Goal: Task Accomplishment & Management: Manage account settings

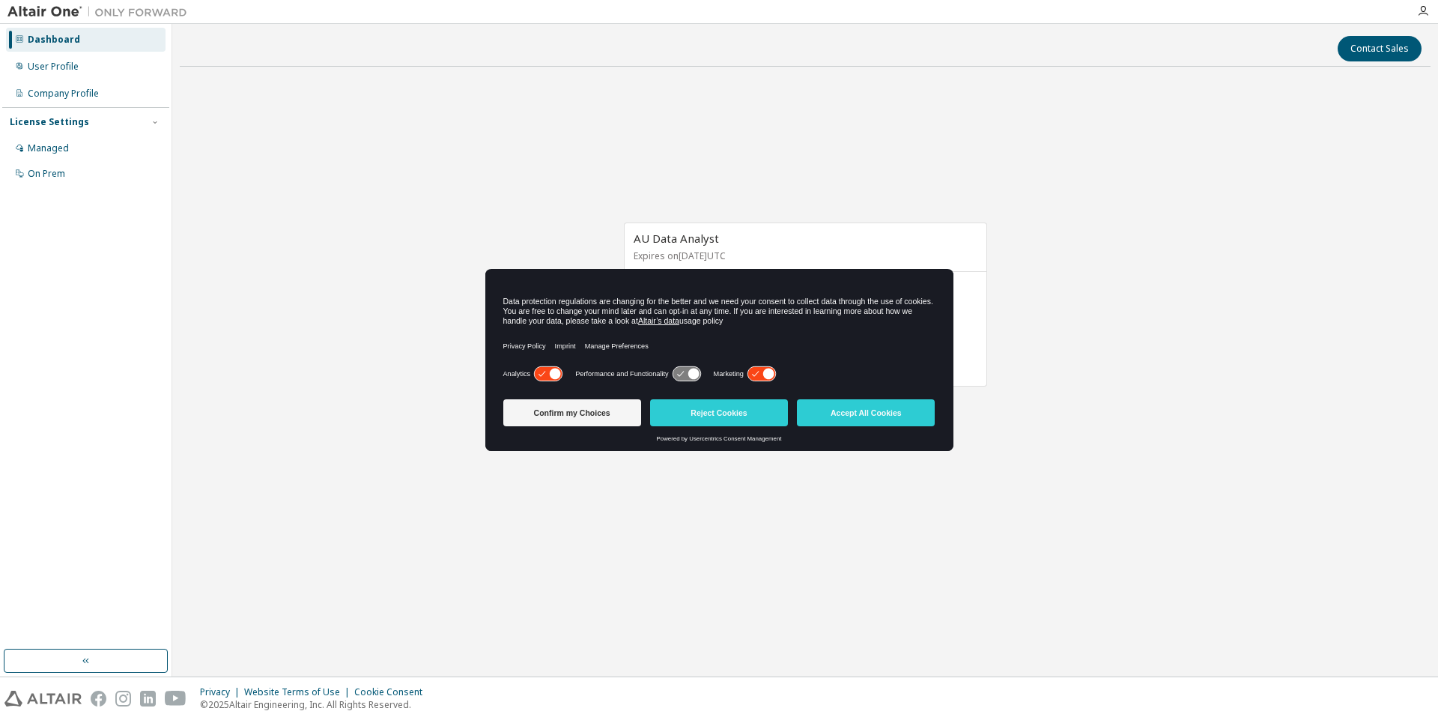
drag, startPoint x: 703, startPoint y: 283, endPoint x: 700, endPoint y: 319, distance: 36.2
click at [700, 319] on div "Data protection regulations are changing for the better and we need your consen…" at bounding box center [719, 317] width 468 height 94
drag, startPoint x: 700, startPoint y: 319, endPoint x: 795, endPoint y: 333, distance: 96.1
click at [794, 334] on div "Privacy Policy Imprint Manage Preferences" at bounding box center [719, 346] width 432 height 34
click at [1423, 13] on icon "button" at bounding box center [1423, 11] width 12 height 12
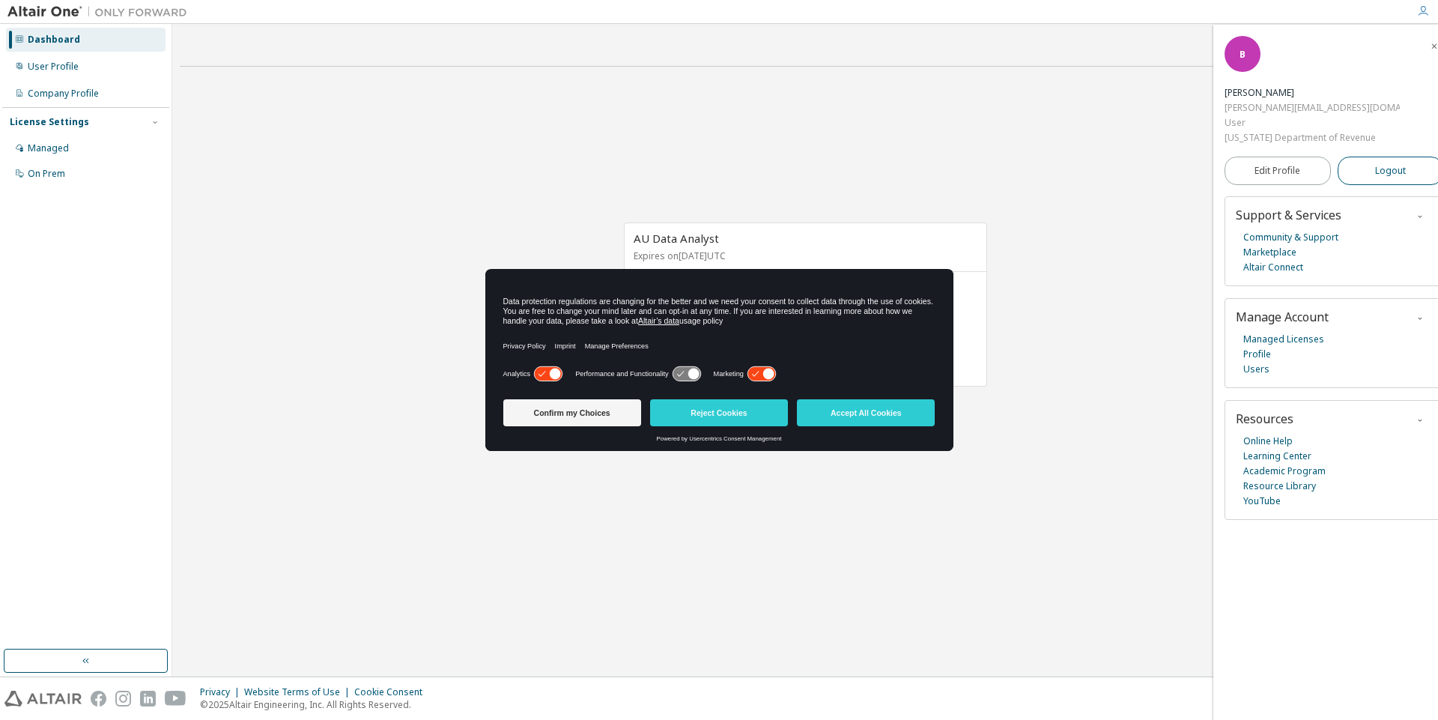
click at [1379, 157] on button "Logout" at bounding box center [1391, 171] width 106 height 28
